Goal: Check status: Check status

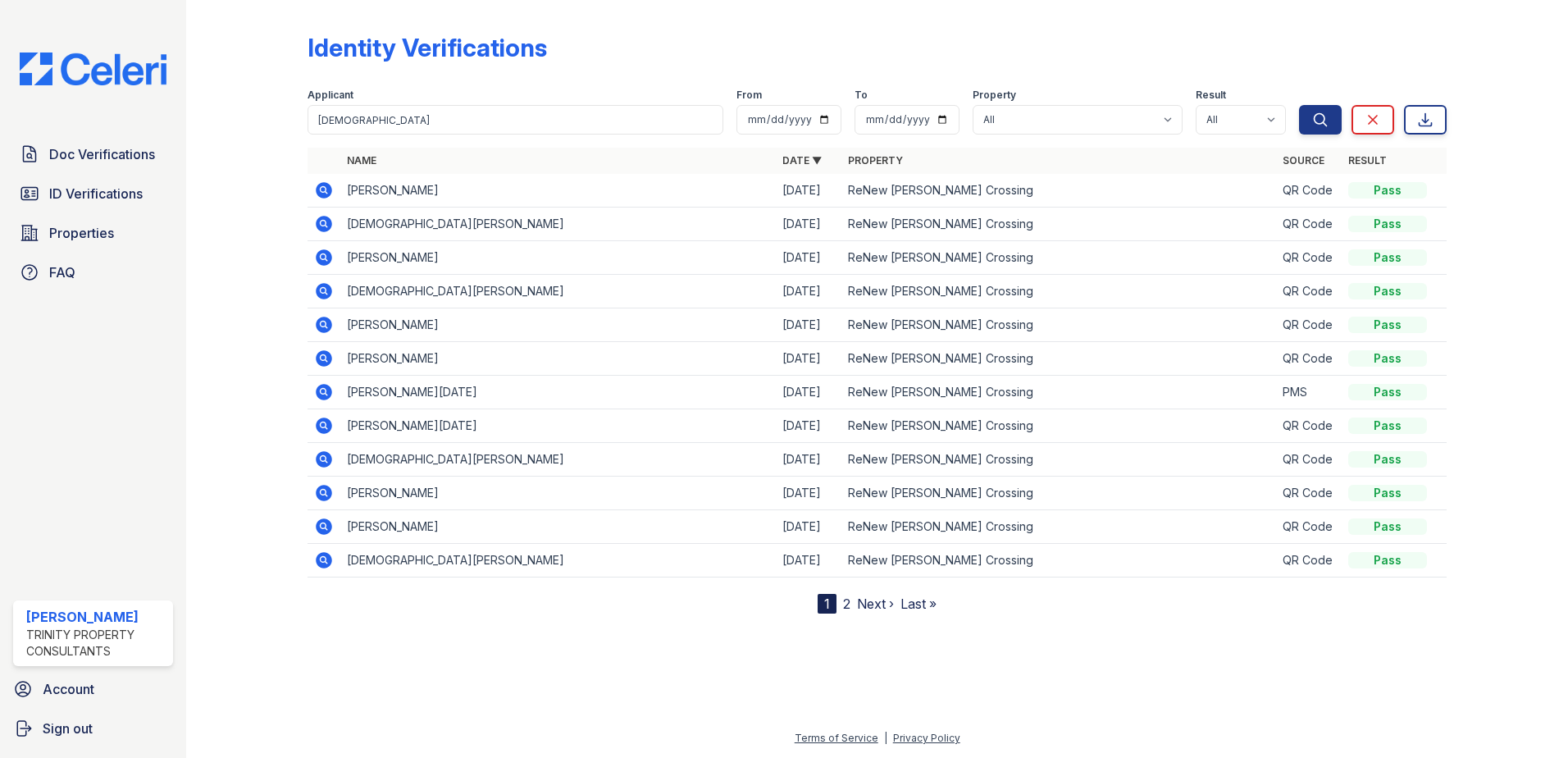
click at [270, 294] on div at bounding box center [260, 310] width 95 height 607
click at [125, 186] on span "ID Verifications" at bounding box center [96, 193] width 93 height 20
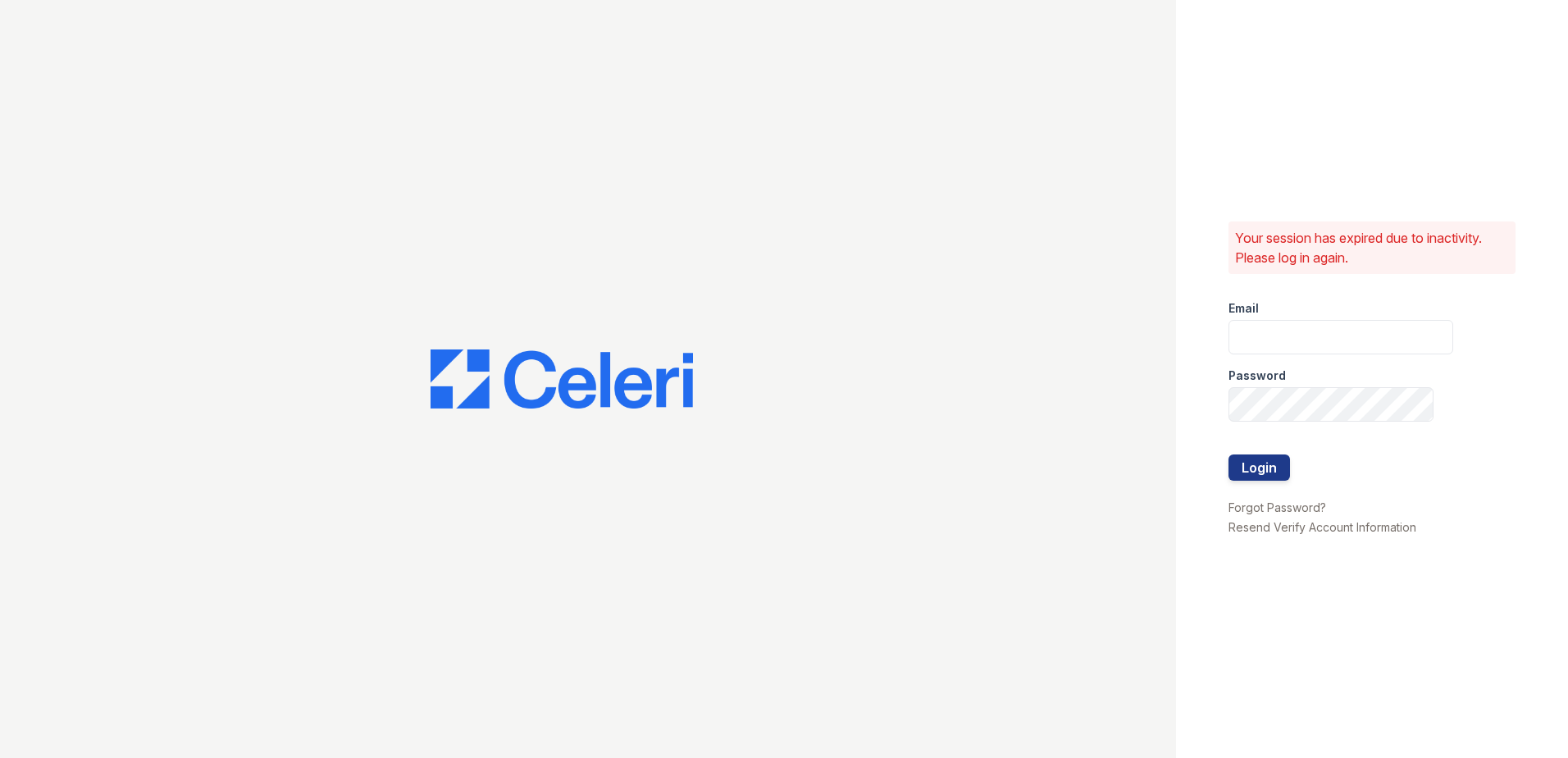
type input "vdardon@trinity-pm.com"
click at [1236, 462] on button "Login" at bounding box center [1259, 467] width 62 height 27
